Goal: Task Accomplishment & Management: Manage account settings

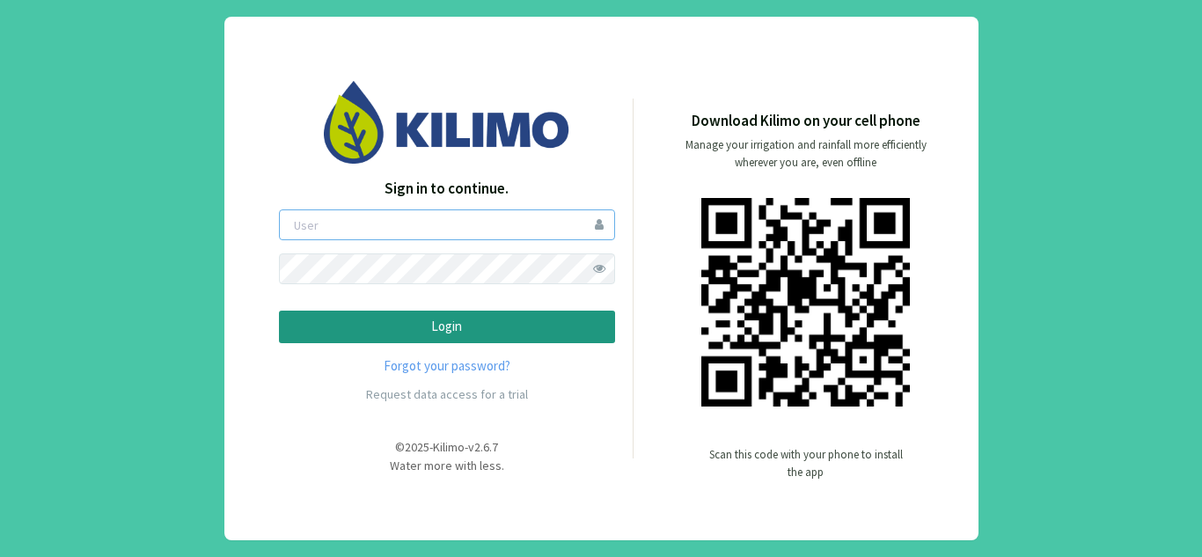
click at [489, 217] on input "email" at bounding box center [447, 224] width 336 height 31
click at [251, 333] on div "Sign in to continue. Login Forgot your password? Request data access for a tria…" at bounding box center [601, 279] width 754 height 524
click at [408, 229] on input "email" at bounding box center [447, 224] width 336 height 31
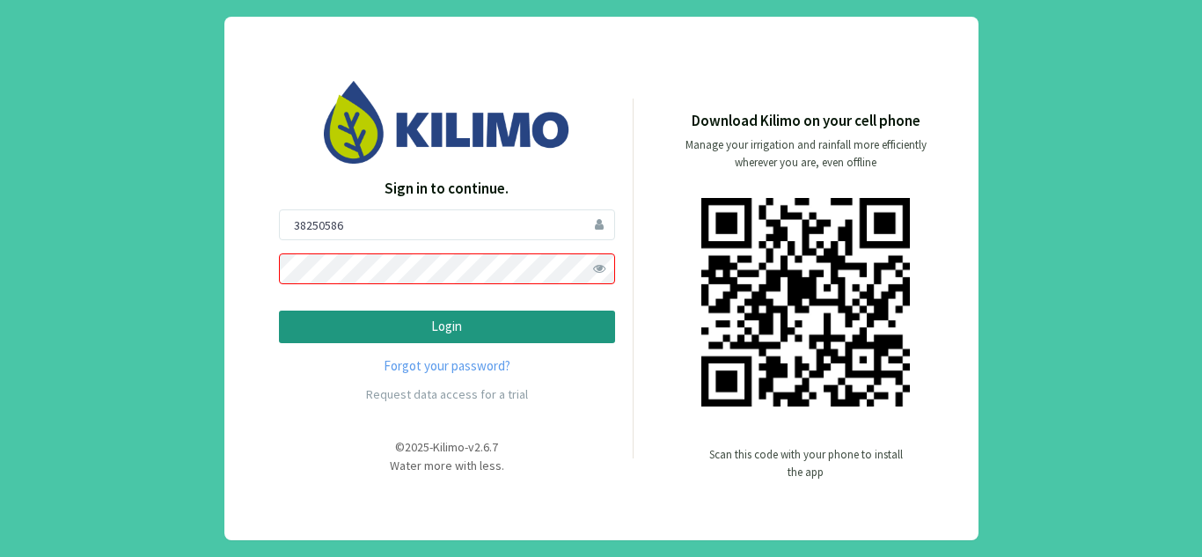
click at [295, 400] on div "Request data access for a trial" at bounding box center [447, 394] width 336 height 35
click at [361, 229] on input "38250586" at bounding box center [447, 224] width 336 height 31
type input "3"
type input "[EMAIL_ADDRESS][DOMAIN_NAME]"
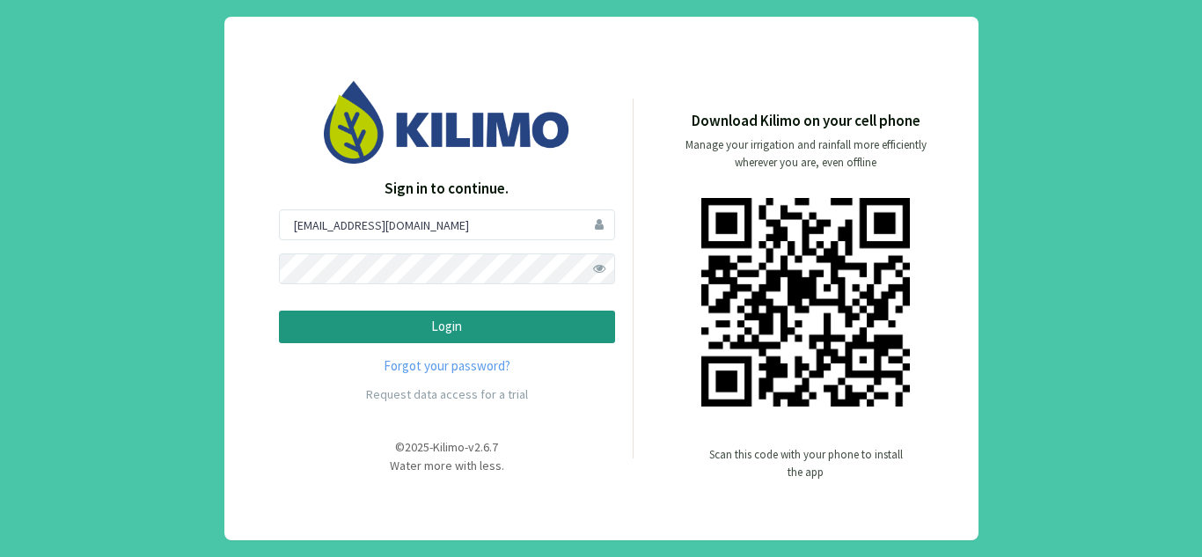
click at [340, 333] on p "Login" at bounding box center [447, 327] width 306 height 20
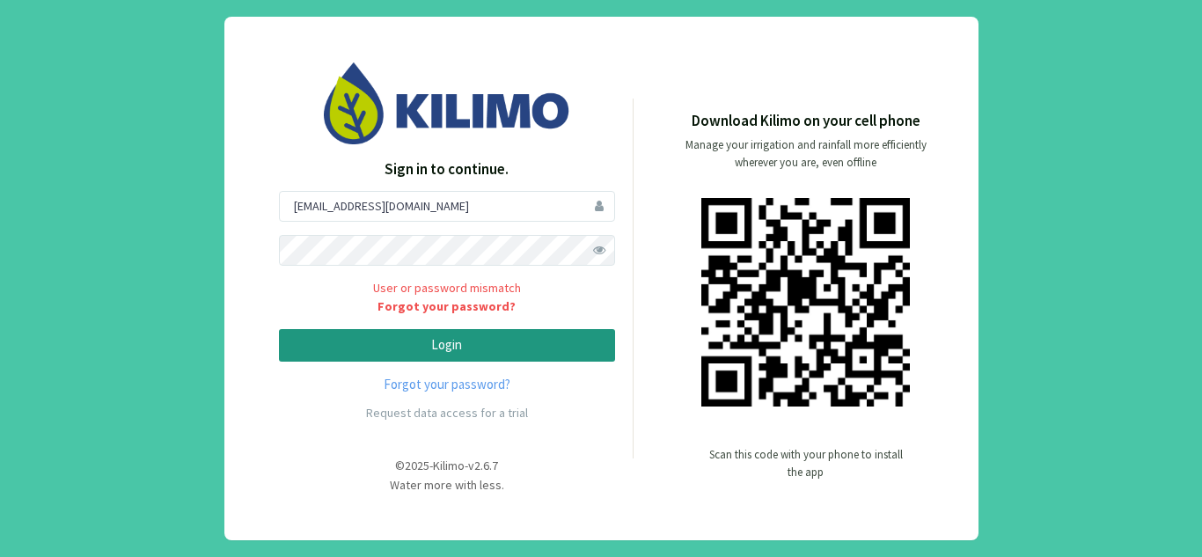
click at [596, 251] on span at bounding box center [599, 250] width 31 height 31
